Goal: Information Seeking & Learning: Understand process/instructions

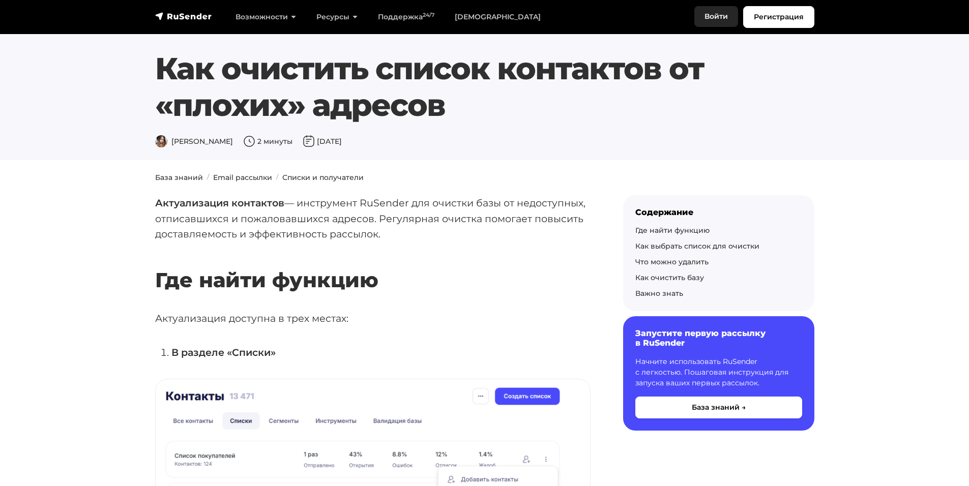
click at [715, 16] on link "Войти" at bounding box center [716, 16] width 44 height 21
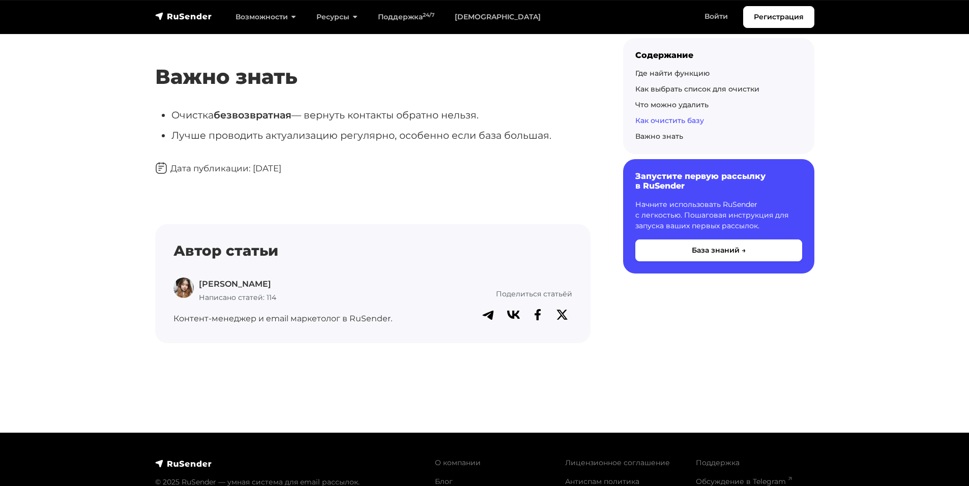
scroll to position [3052, 0]
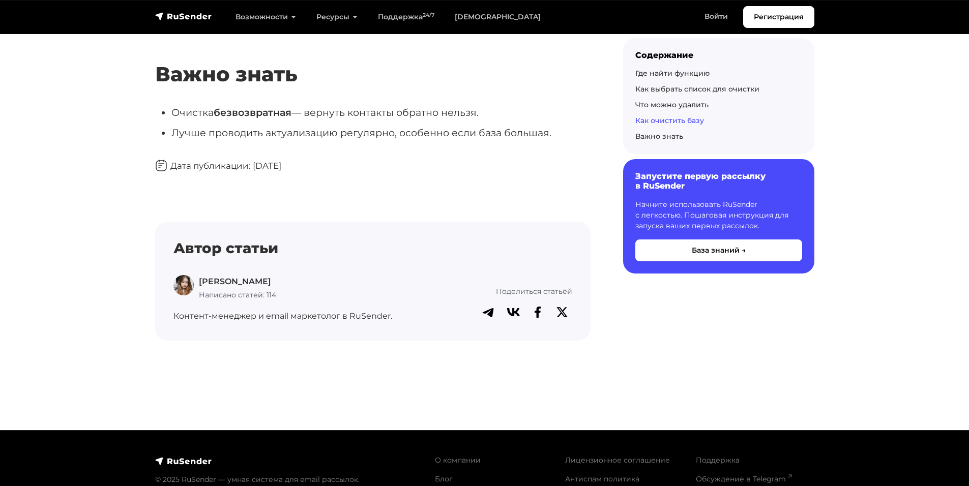
click at [188, 462] on img at bounding box center [183, 461] width 57 height 10
